Goal: Check status: Check status

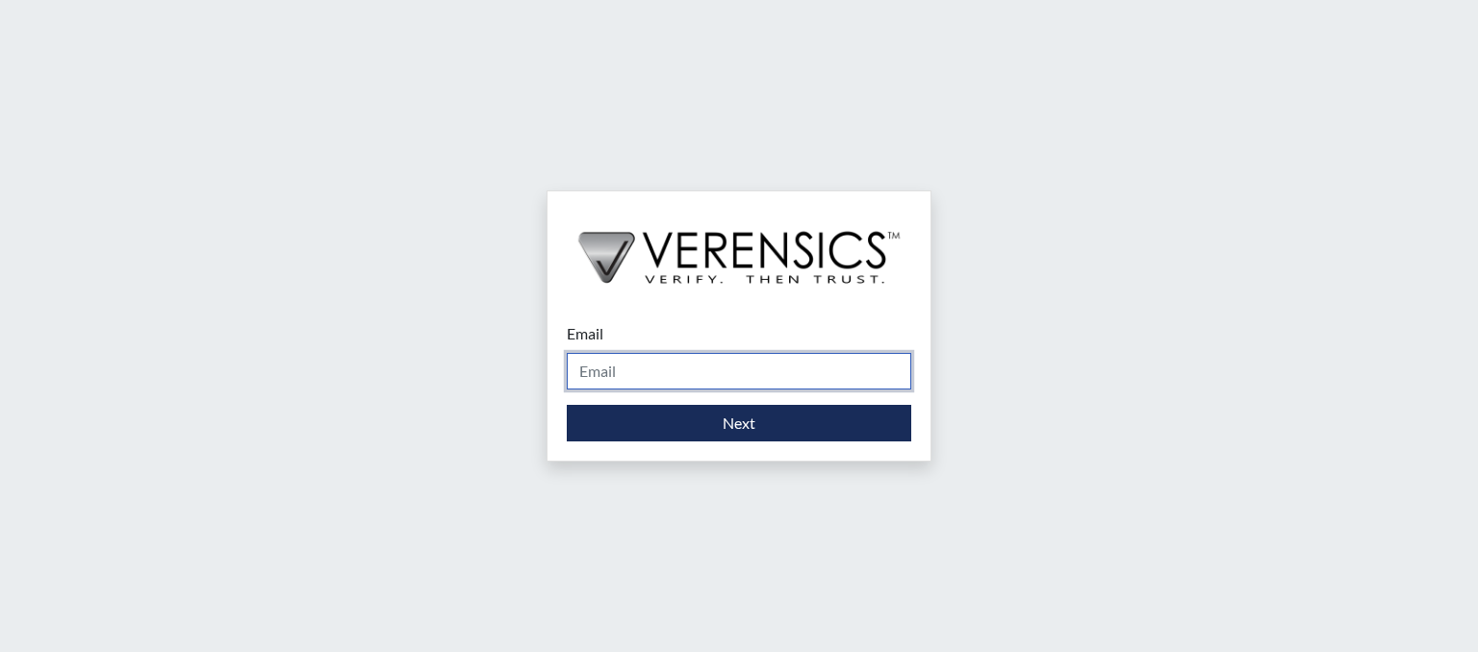
click at [633, 363] on input "Email" at bounding box center [739, 371] width 344 height 37
type input "[PERSON_NAME][EMAIL_ADDRESS][DOMAIN_NAME]"
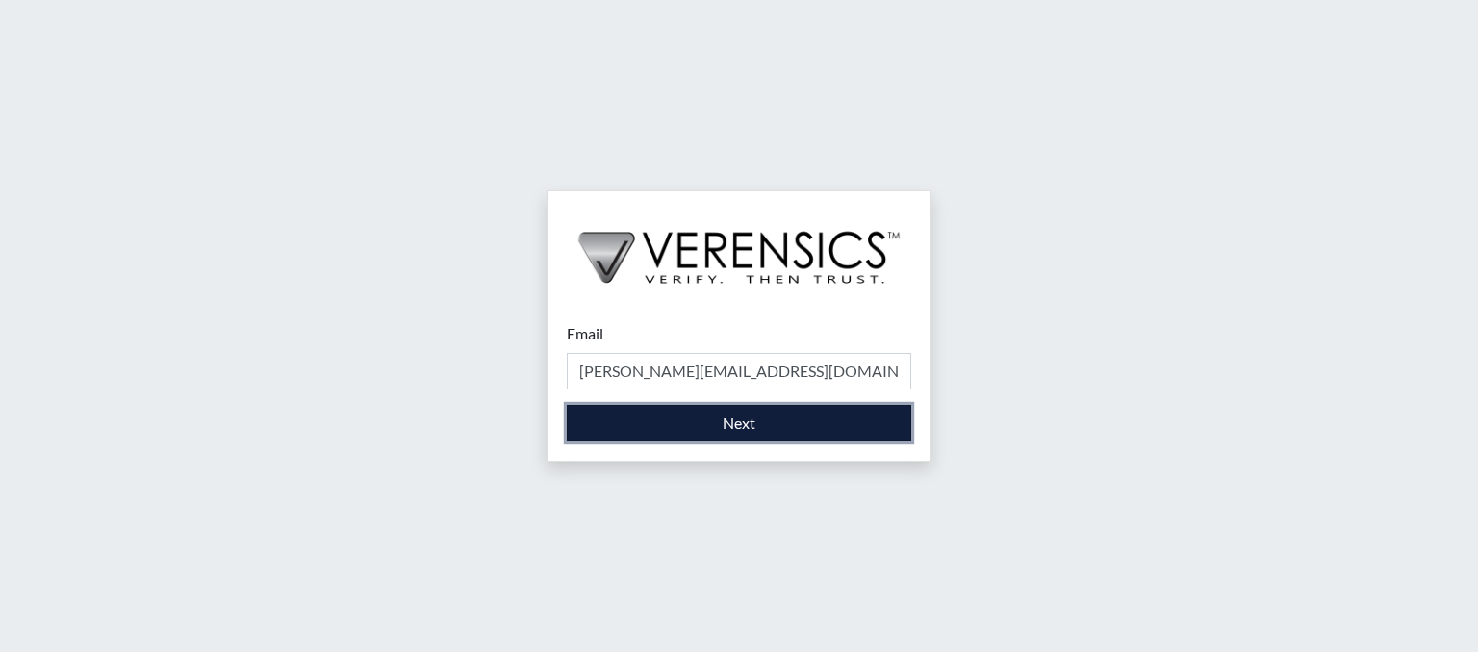
click at [712, 425] on button "Next" at bounding box center [739, 423] width 344 height 37
click at [704, 418] on button "Next" at bounding box center [739, 423] width 344 height 37
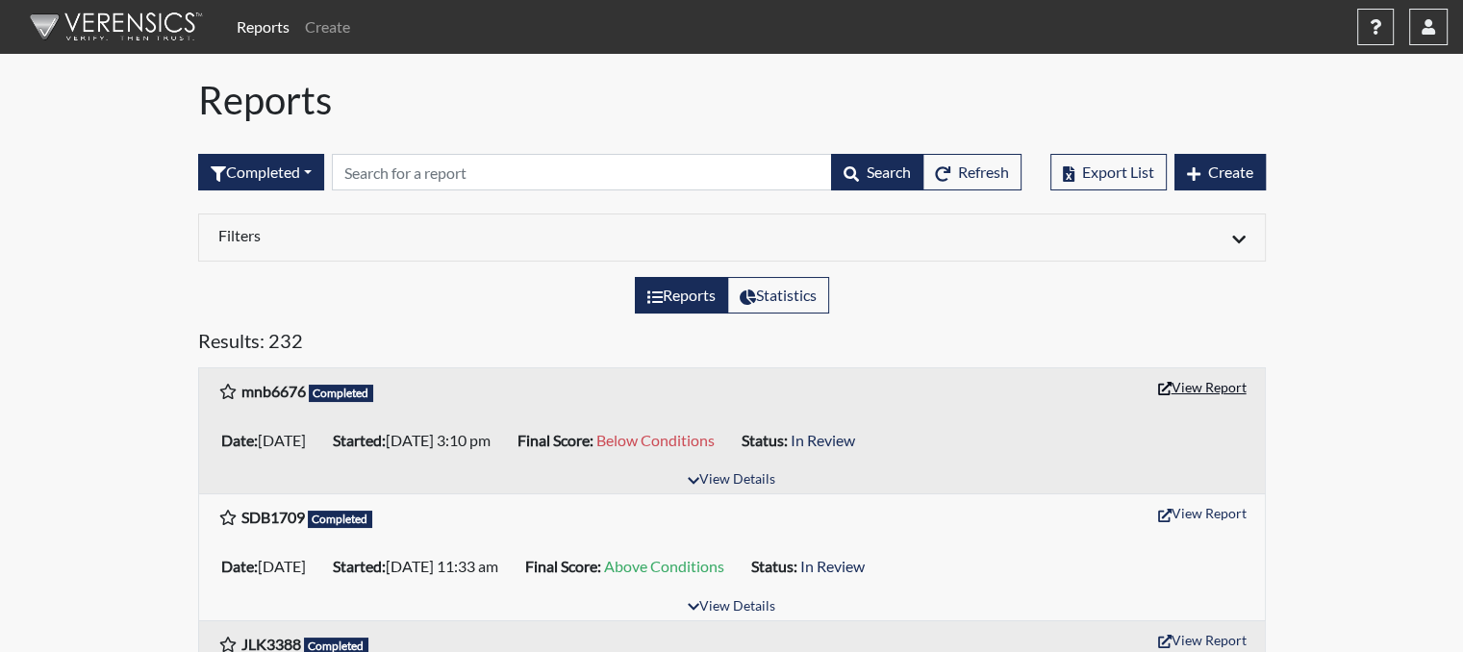
click at [1198, 379] on button "View Report" at bounding box center [1203, 387] width 106 height 30
click at [315, 181] on button "Completed" at bounding box center [261, 172] width 126 height 37
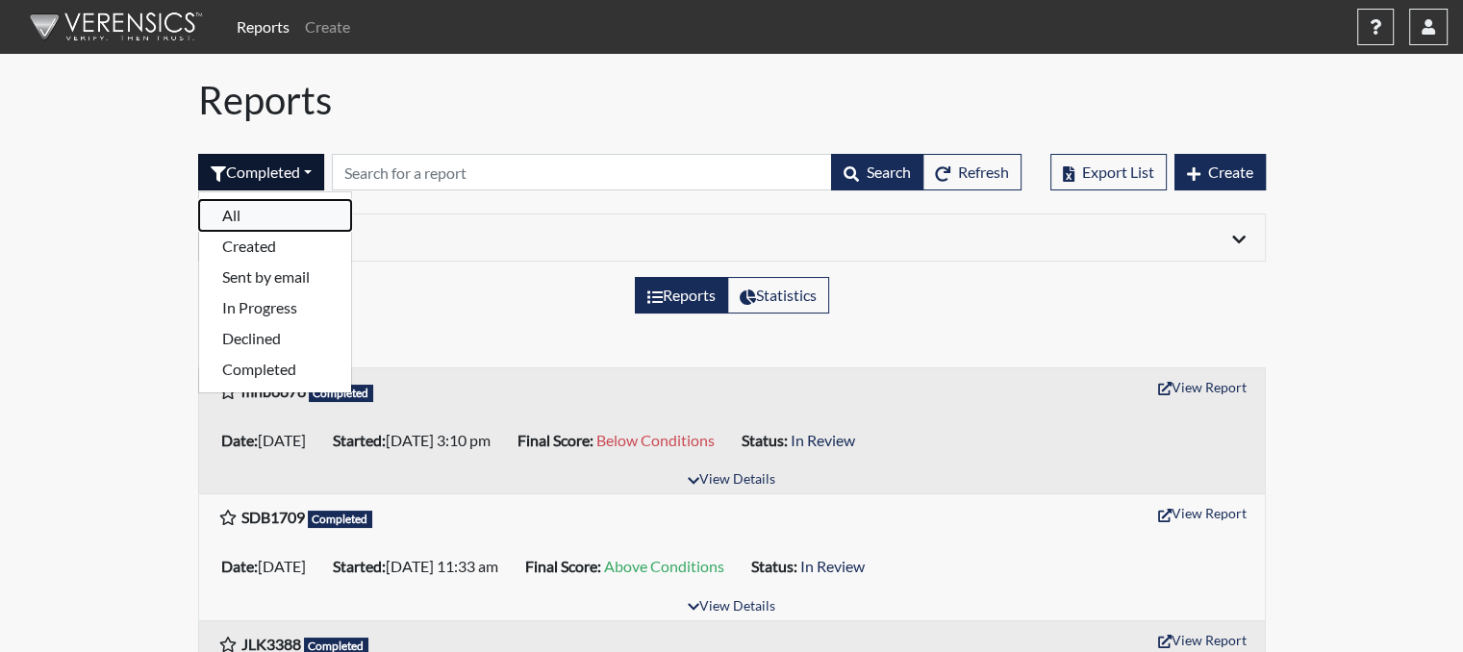
click at [292, 220] on button "All" at bounding box center [275, 215] width 152 height 31
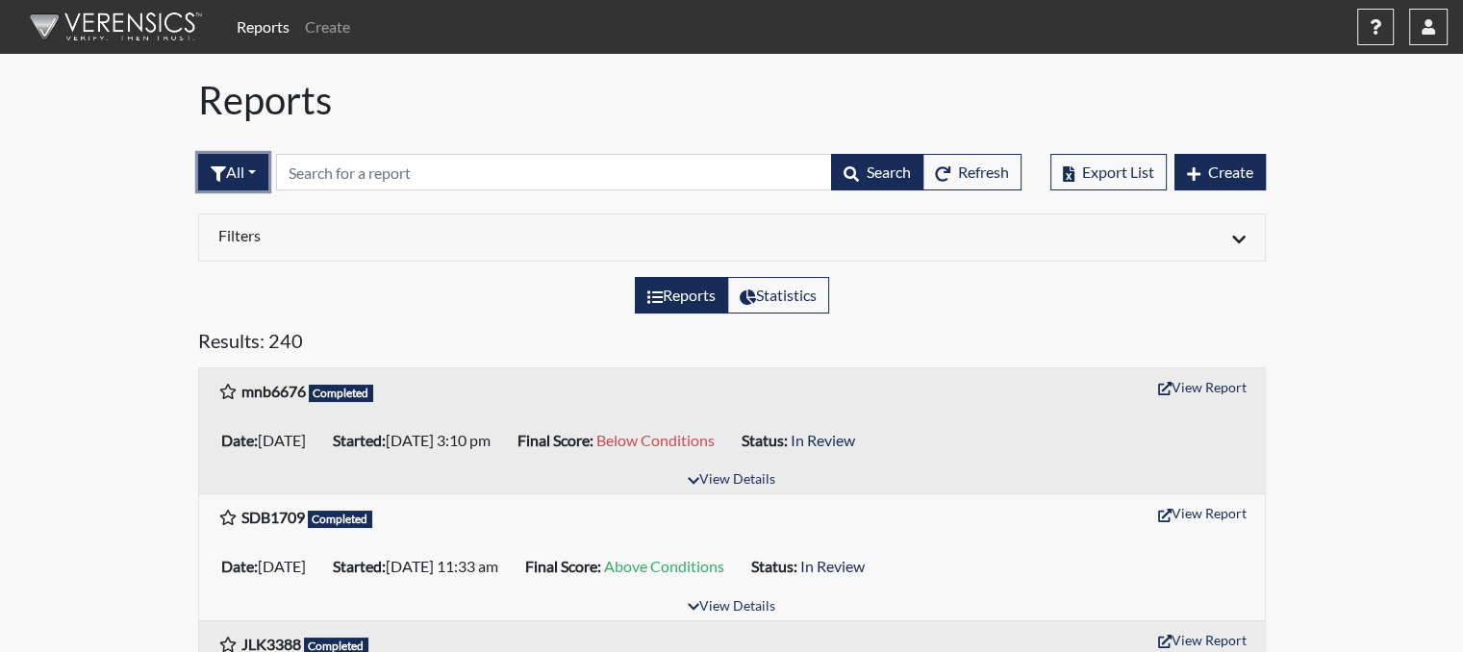
click at [263, 168] on button "All" at bounding box center [233, 172] width 70 height 37
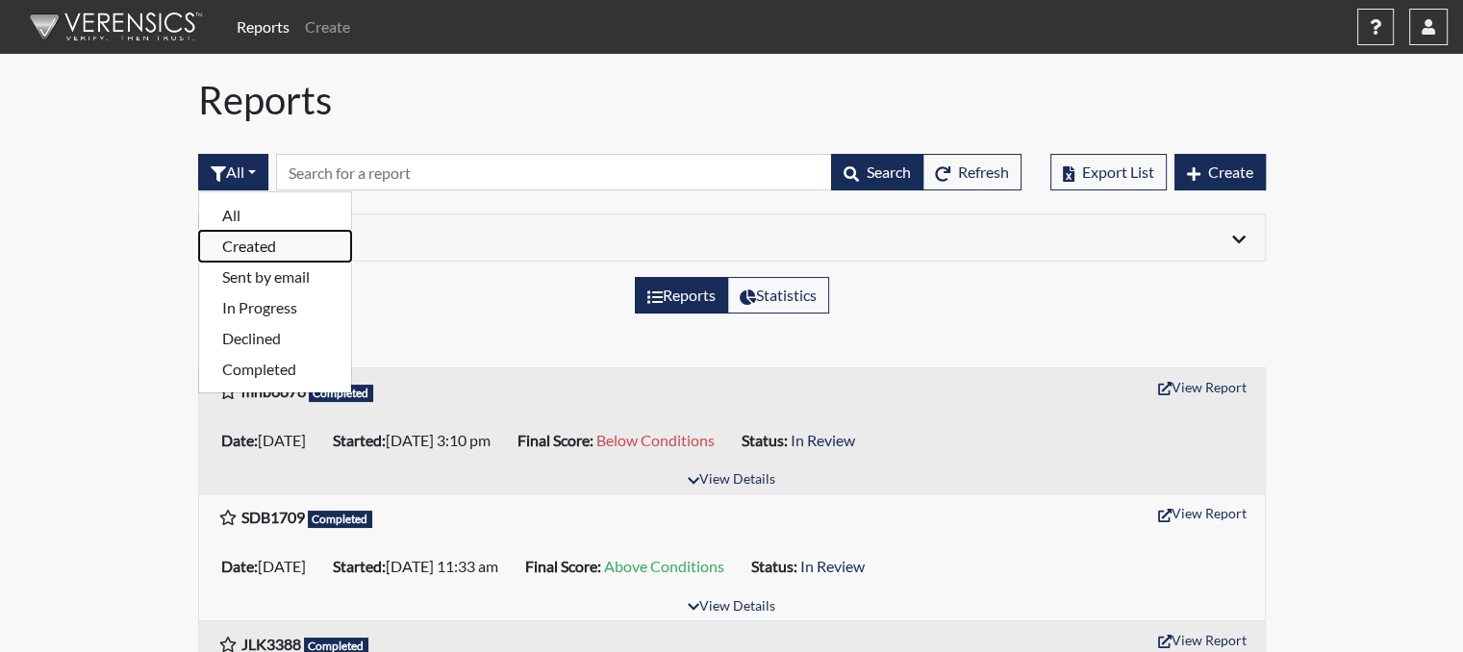
click at [265, 247] on button "Created" at bounding box center [275, 246] width 152 height 31
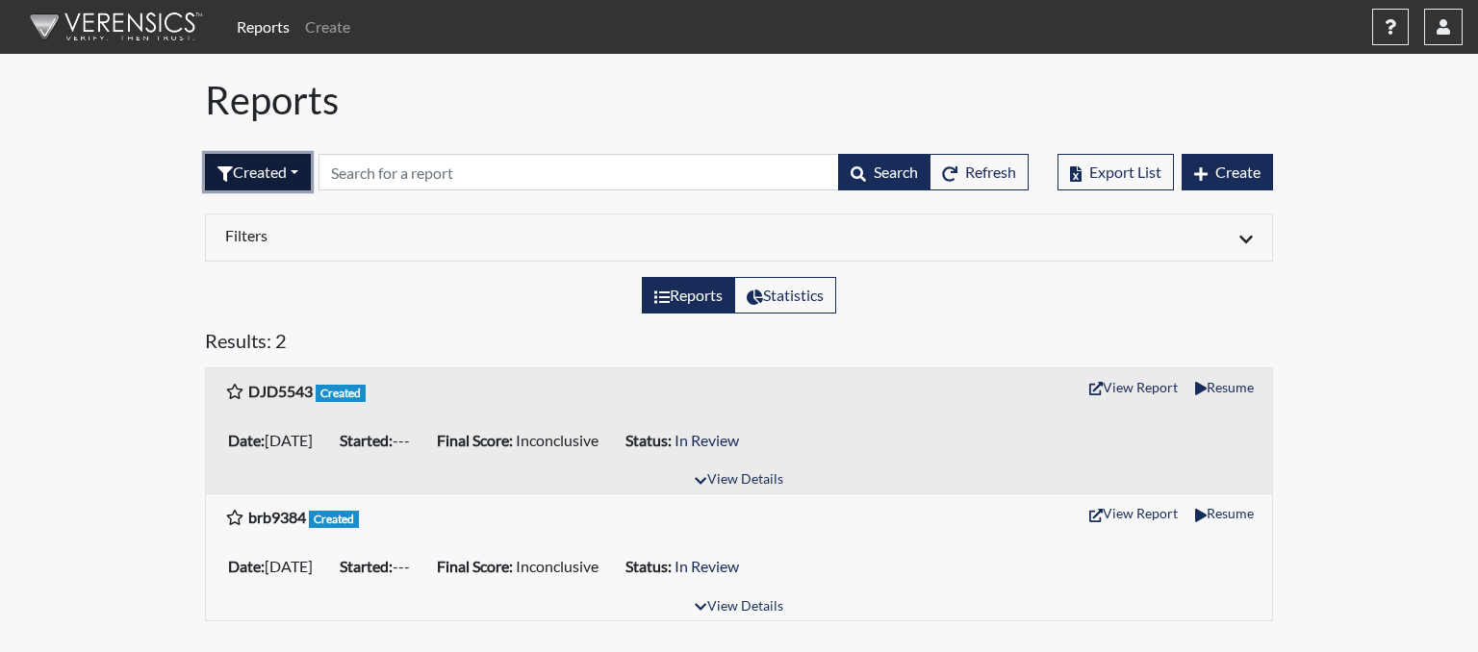
click at [304, 165] on button "Created" at bounding box center [258, 172] width 106 height 37
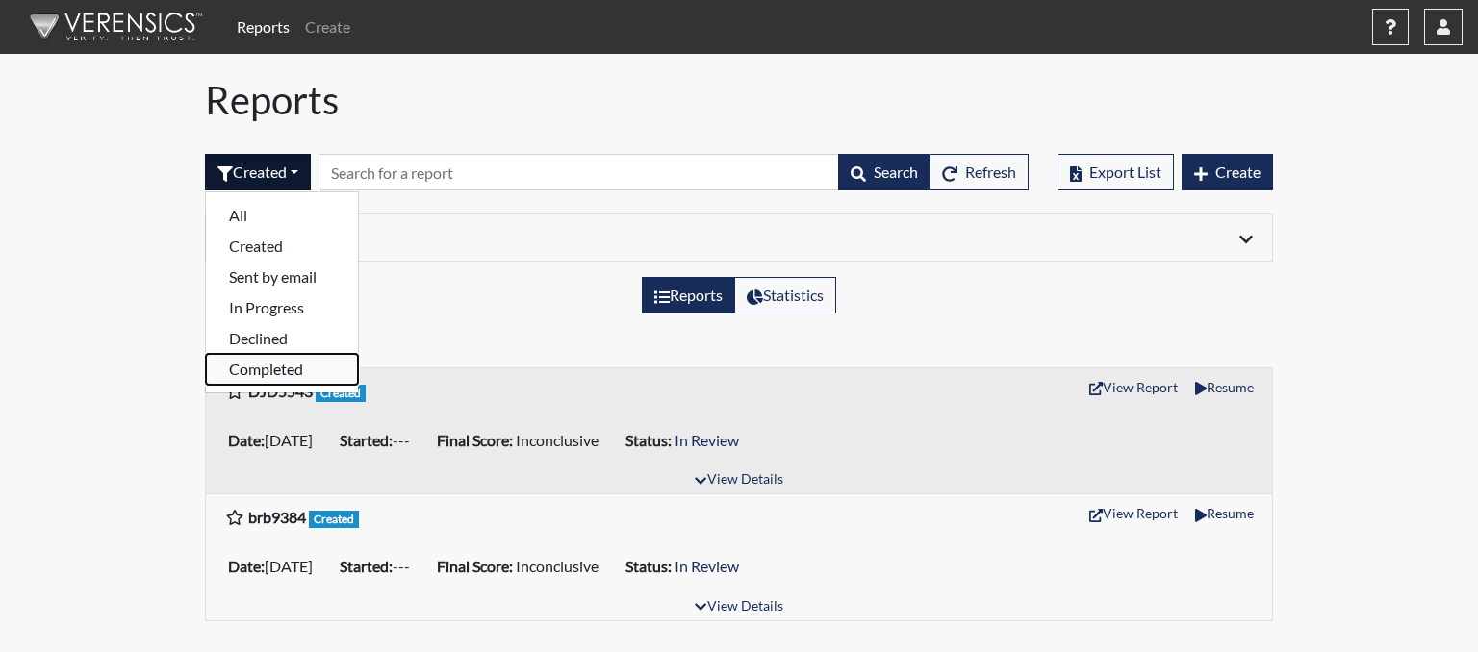
click at [296, 367] on button "Completed" at bounding box center [282, 369] width 152 height 31
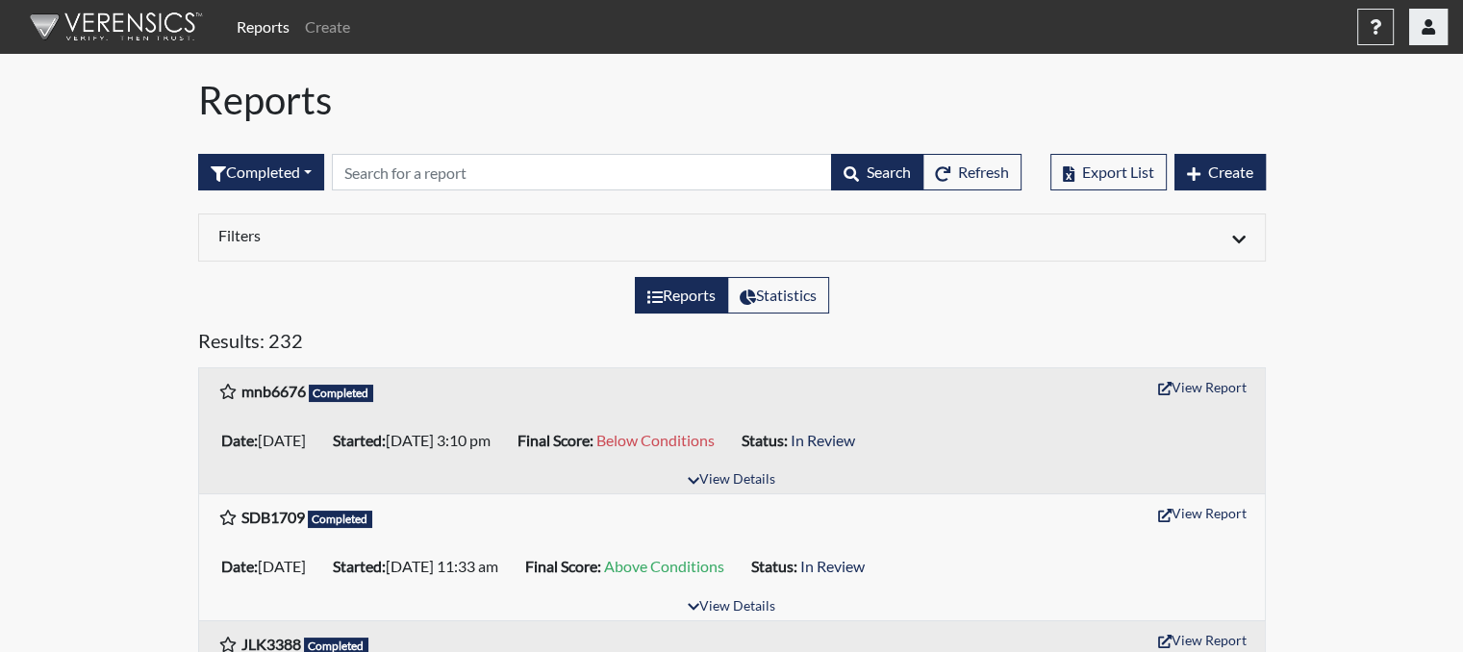
click at [1428, 39] on button "button" at bounding box center [1428, 27] width 38 height 37
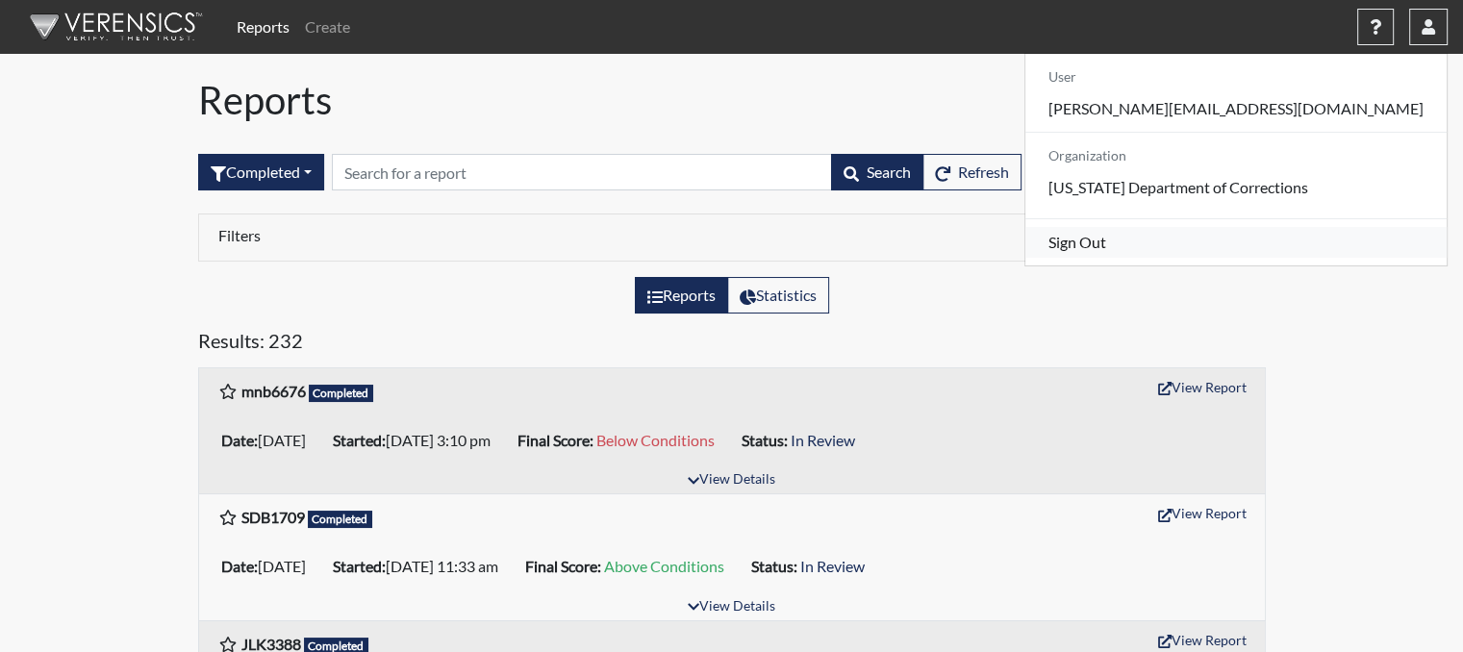
click at [1285, 258] on link "Sign Out" at bounding box center [1235, 242] width 421 height 31
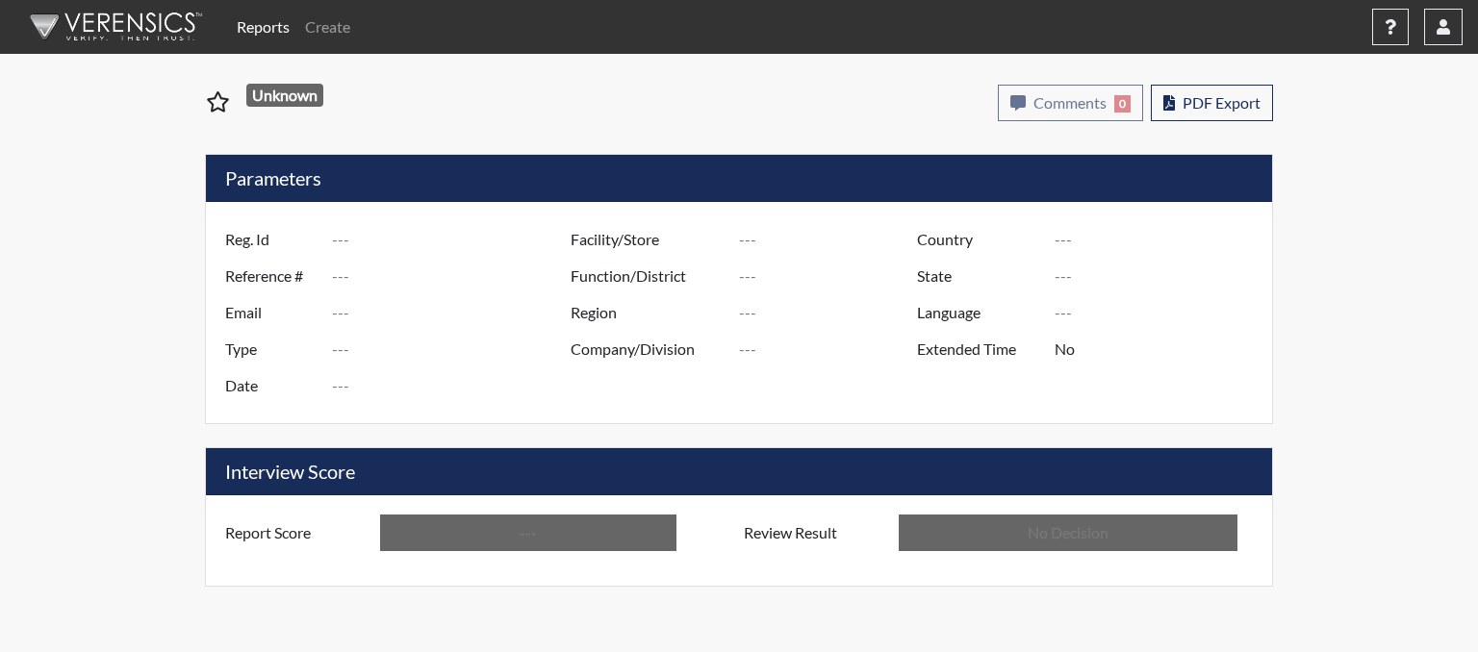
type input "mnb6676"
type input "51086"
type input "---"
type input "Corrections Pre-Employment"
type input "[DATE]"
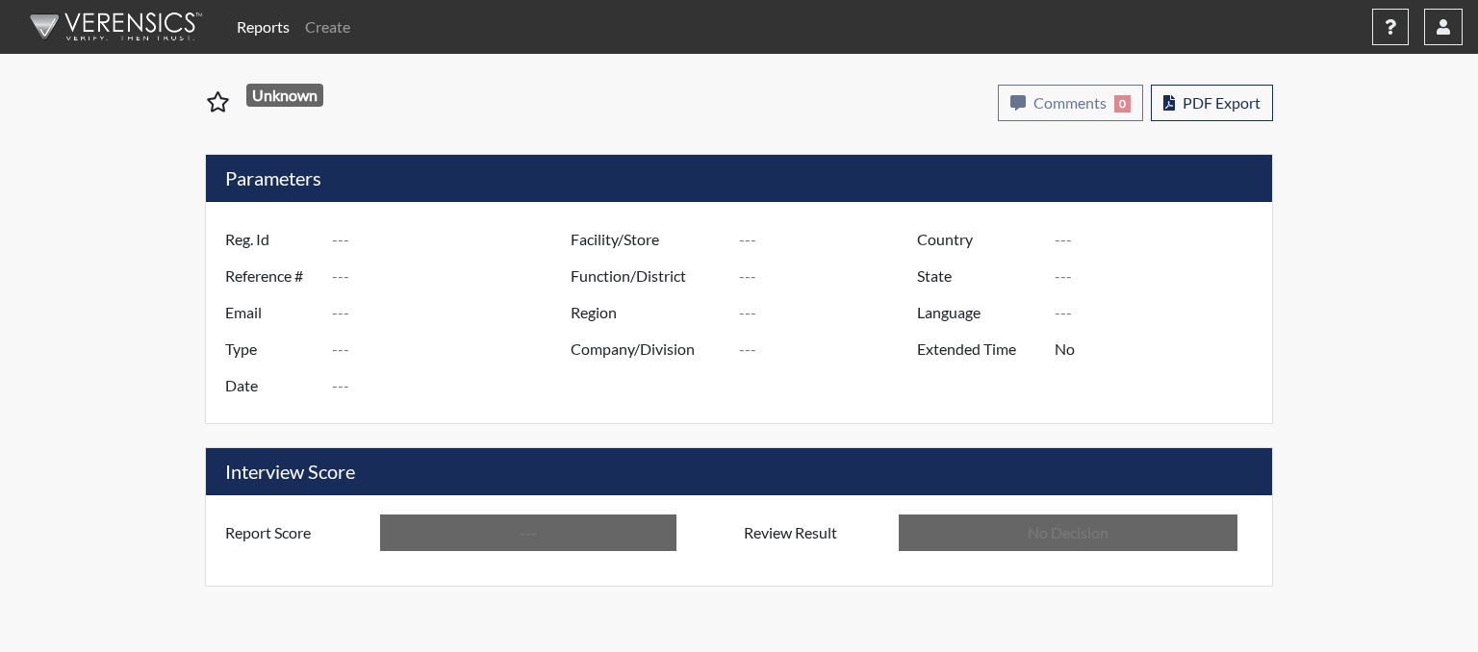
type input "[PERSON_NAME]"
type input "[GEOGRAPHIC_DATA]"
type input "[US_STATE]"
type input "English"
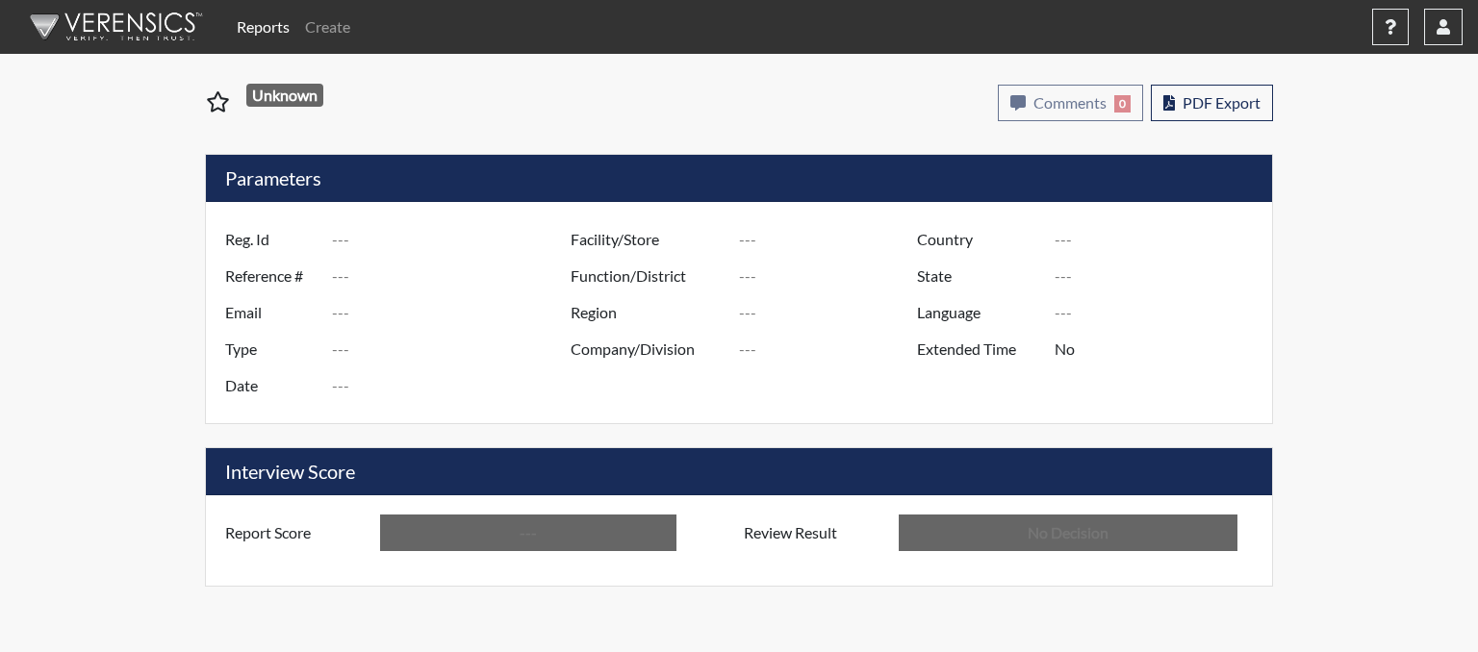
type input "Below Conditions"
type input "In Review"
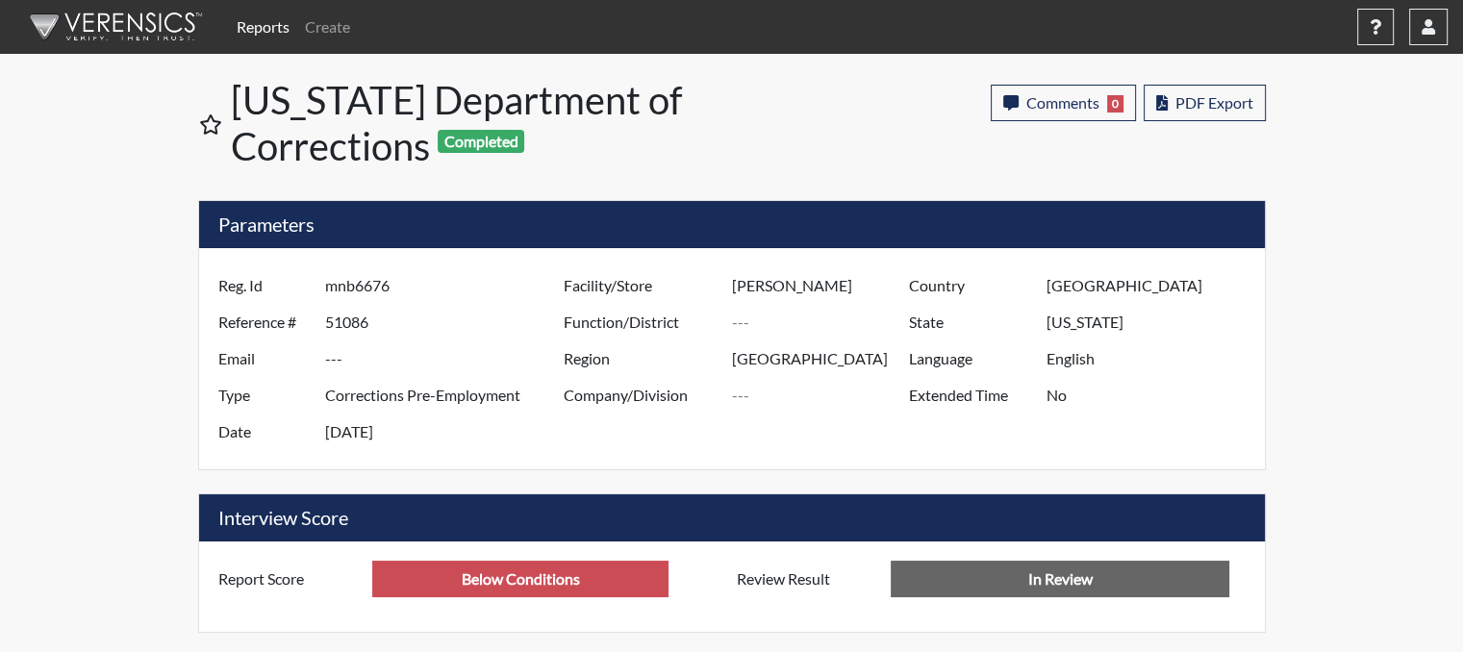
scroll to position [319, 799]
